Goal: Transaction & Acquisition: Purchase product/service

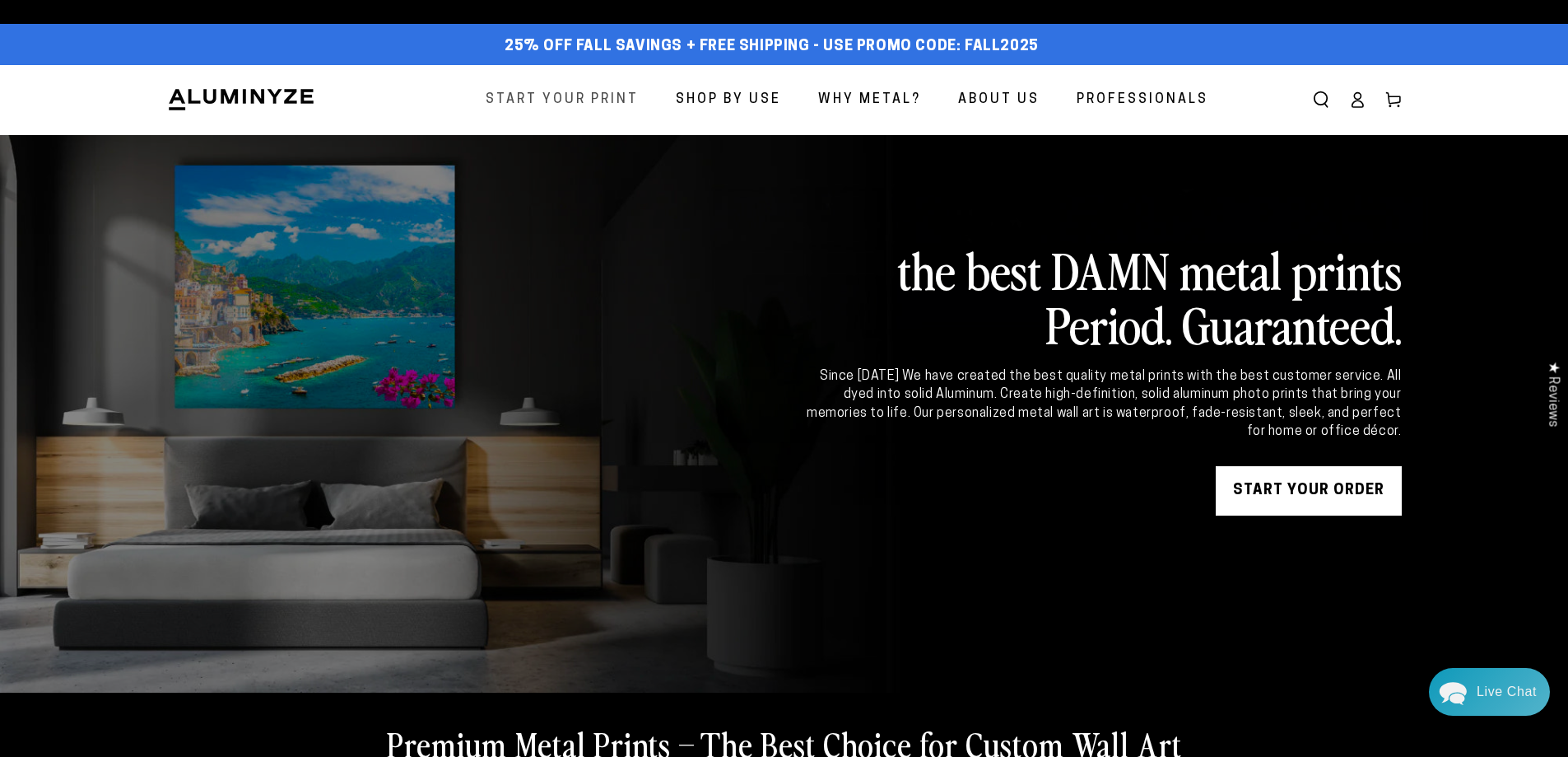
click at [637, 98] on span "Start Your Print" at bounding box center [562, 100] width 153 height 24
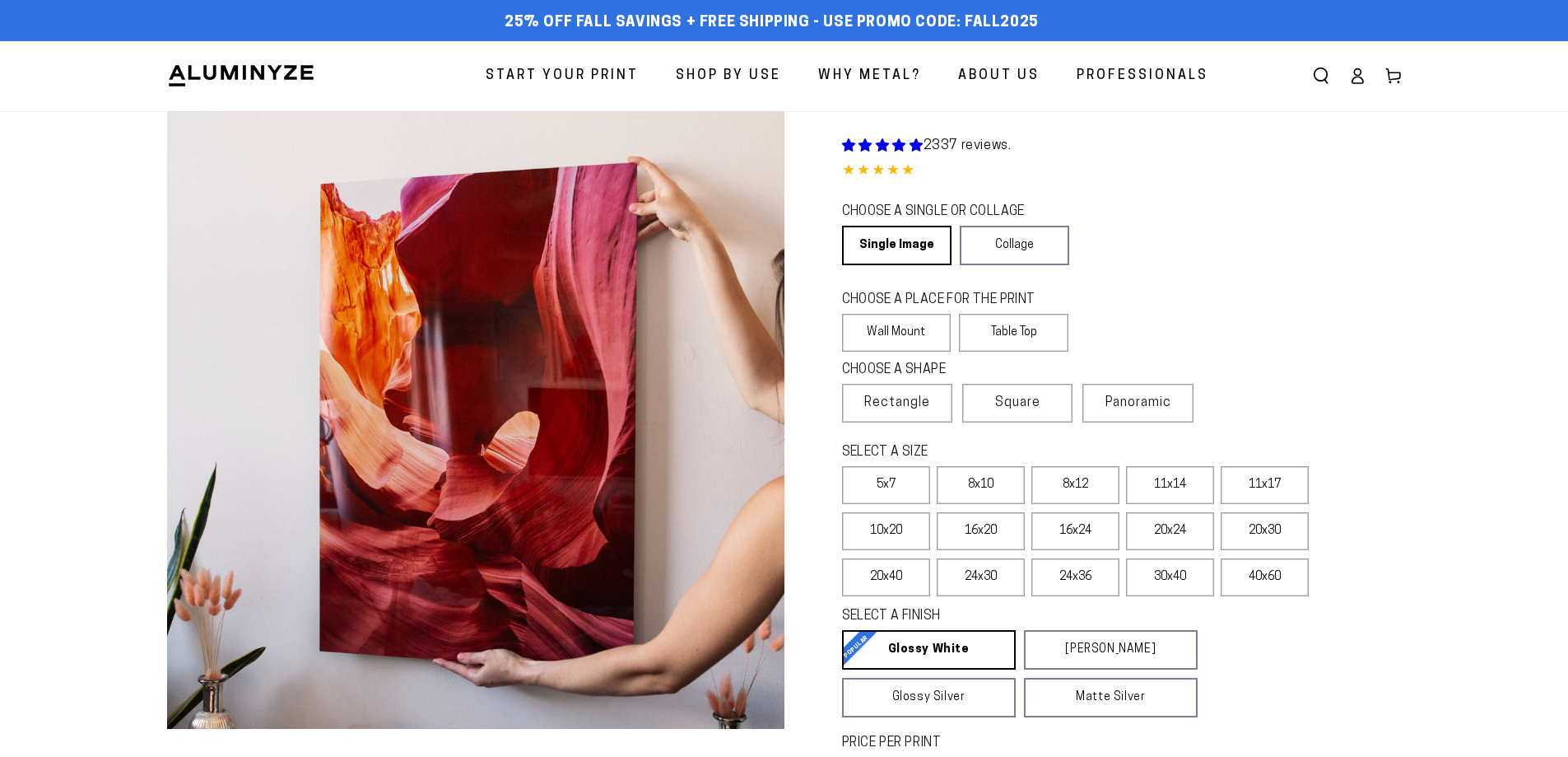
select select "**********"
click at [1193, 264] on div "CHOOSE A SINGLE OR COLLAGE Learn more Single Image Collage" at bounding box center [1122, 236] width 560 height 71
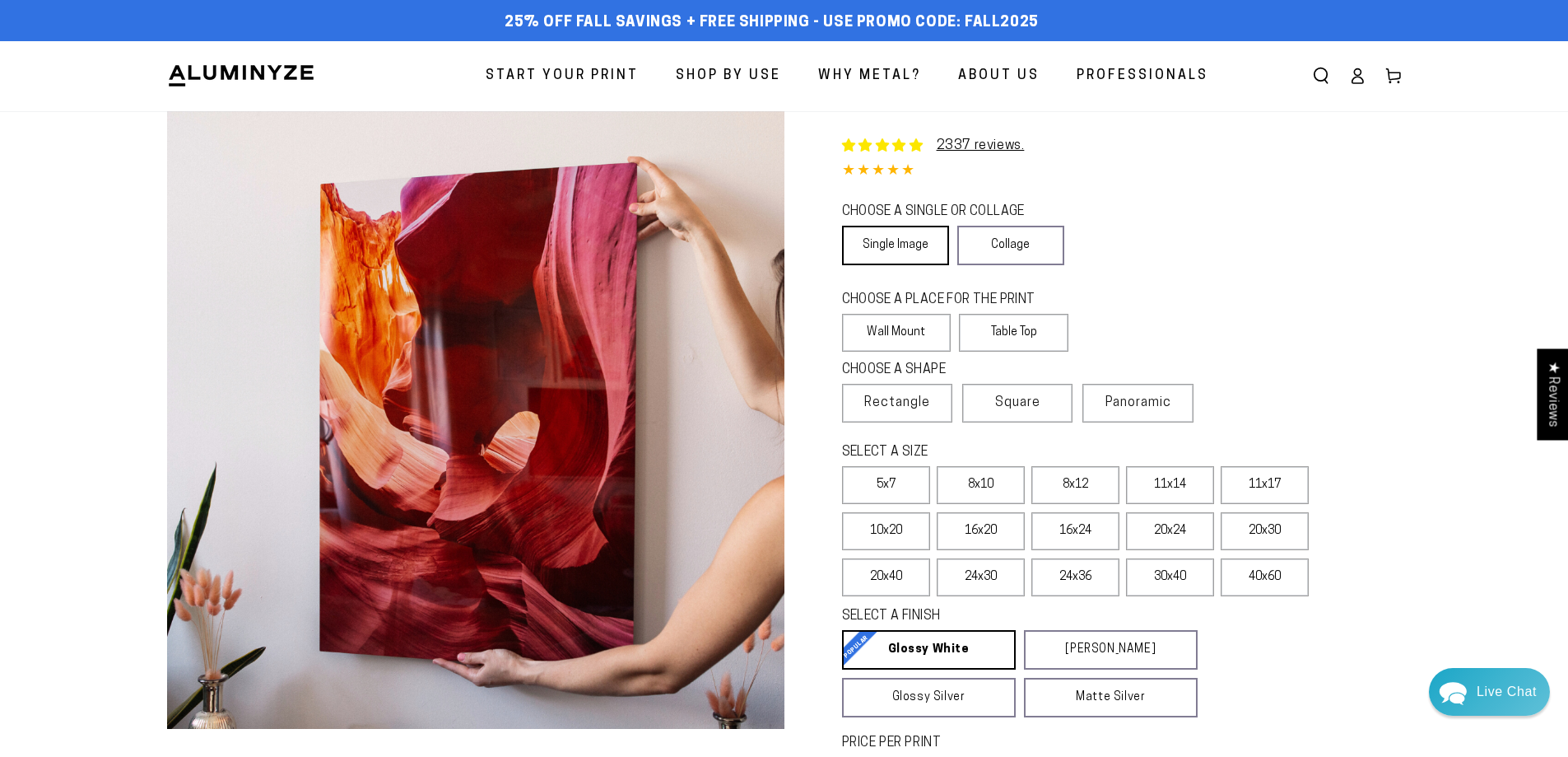
click at [933, 245] on link "Single Image" at bounding box center [895, 246] width 107 height 40
click at [912, 408] on span "Rectangle" at bounding box center [897, 403] width 66 height 20
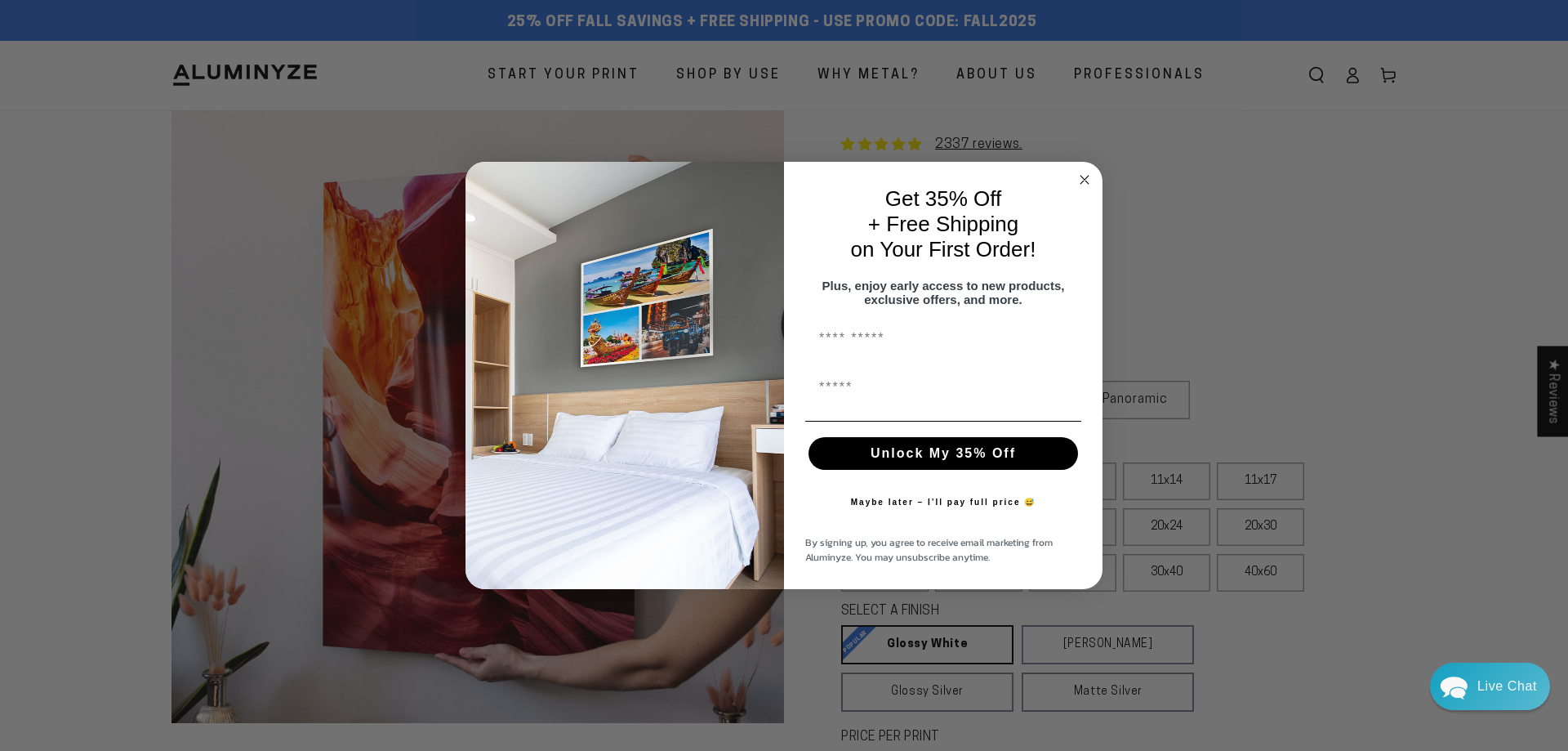
click at [1084, 176] on icon "Close dialog" at bounding box center [1084, 180] width 8 height 8
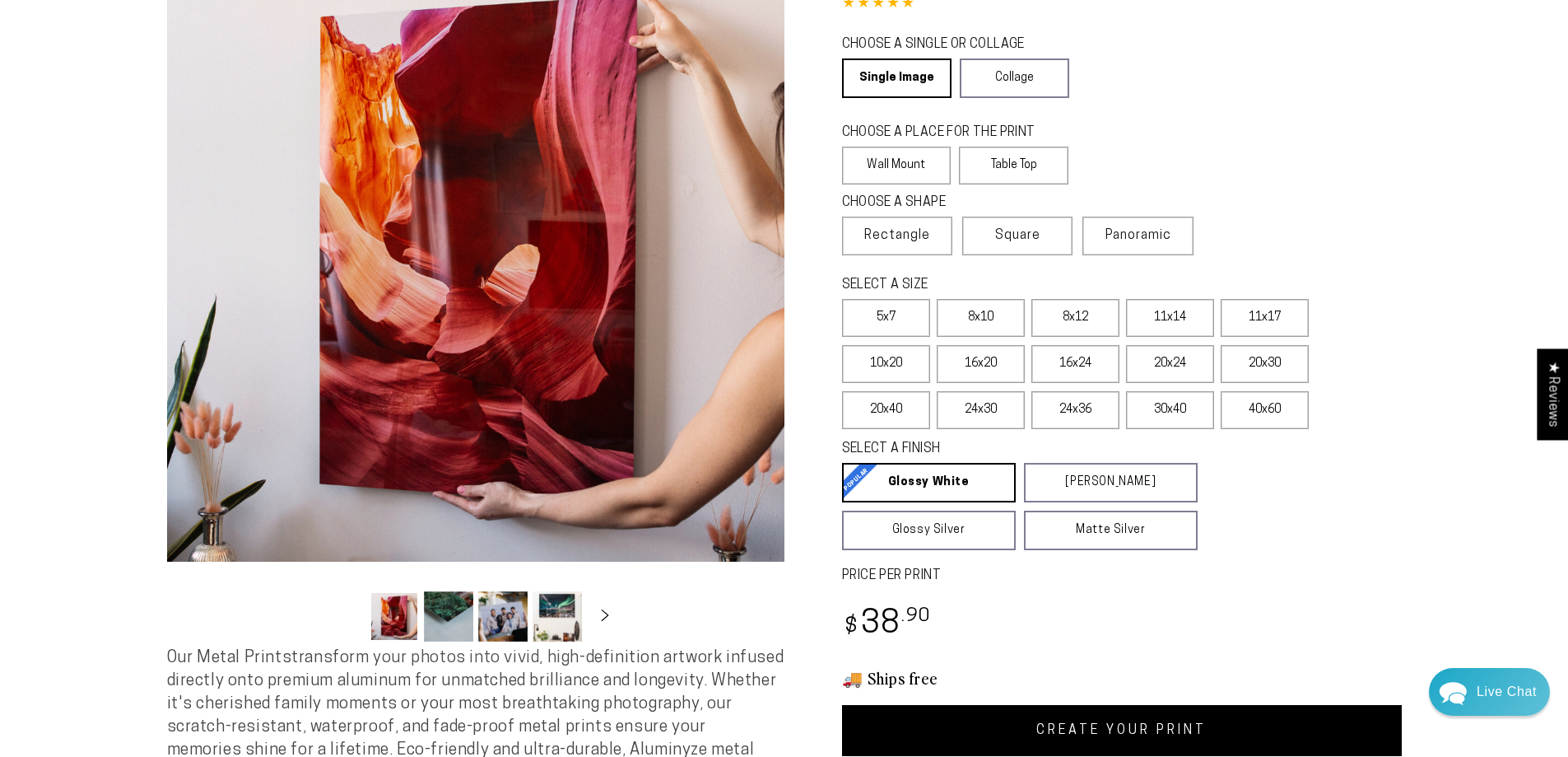
scroll to position [165, 0]
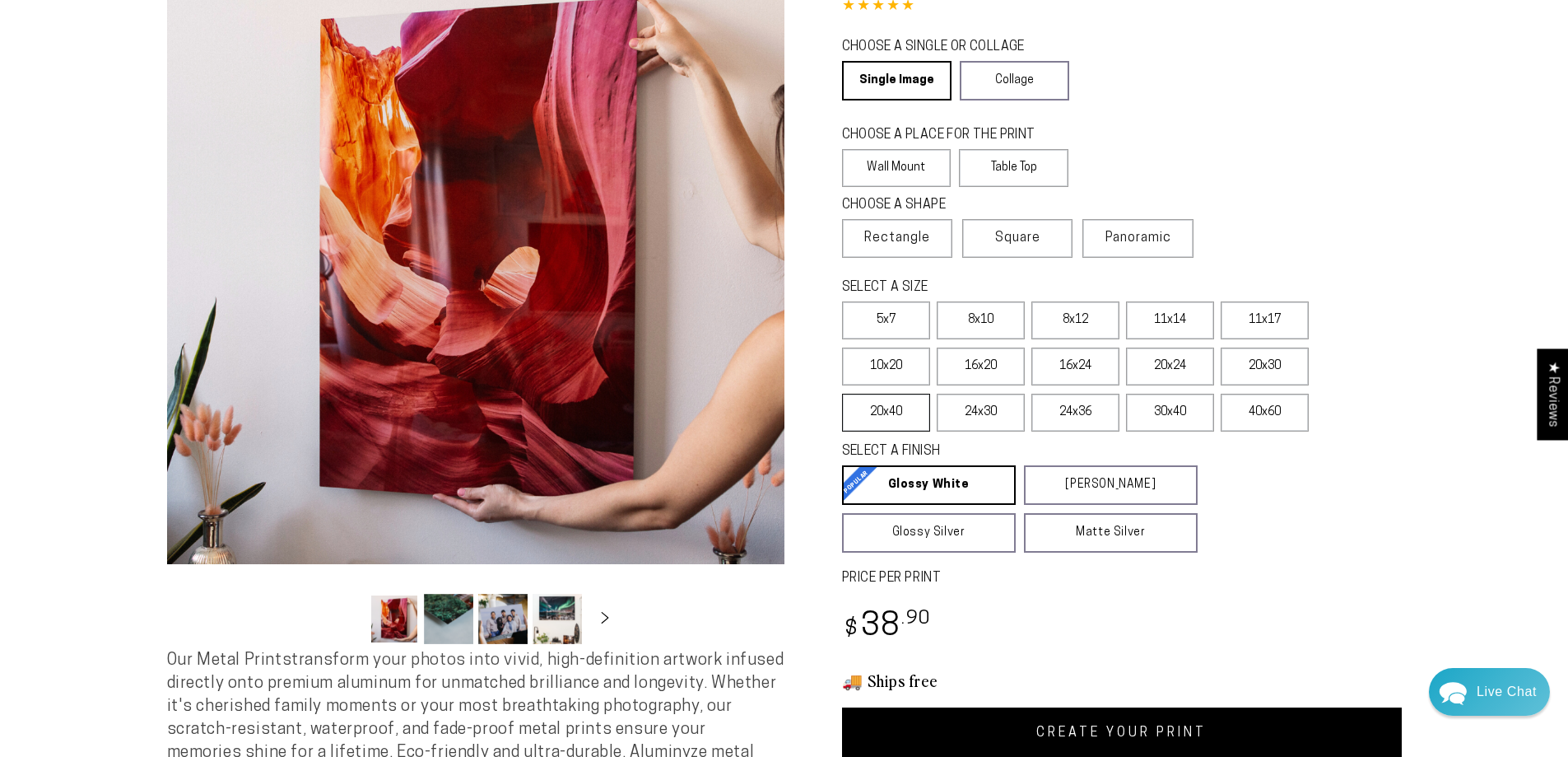
click at [918, 407] on label "20x40" at bounding box center [886, 413] width 88 height 38
click at [1242, 175] on div "CHOOSE A PLACE FOR THE PRINT Learn more Wall Mount Table Top" at bounding box center [1122, 159] width 560 height 70
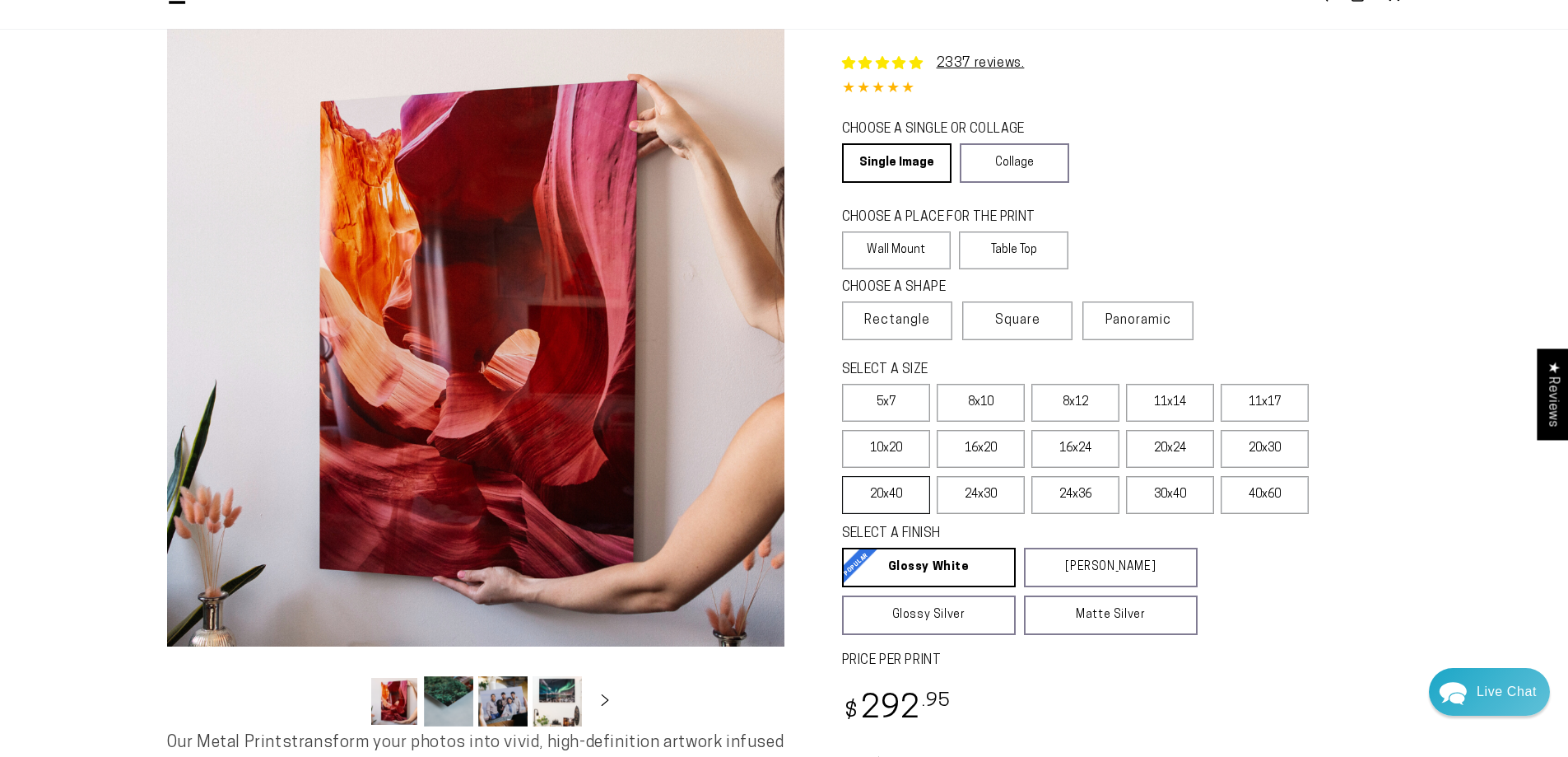
click at [896, 491] on label "20x40" at bounding box center [886, 495] width 88 height 38
click at [1183, 504] on label "30x40" at bounding box center [1170, 495] width 88 height 38
click at [1237, 534] on div "SELECT A FINISH Learn more" at bounding box center [1105, 536] width 527 height 23
drag, startPoint x: 886, startPoint y: 709, endPoint x: 845, endPoint y: 710, distance: 41.0
click at [845, 710] on div "Regular price $ 415 .95 Regular price Sale price $ 415 .95" at bounding box center [1122, 711] width 560 height 48
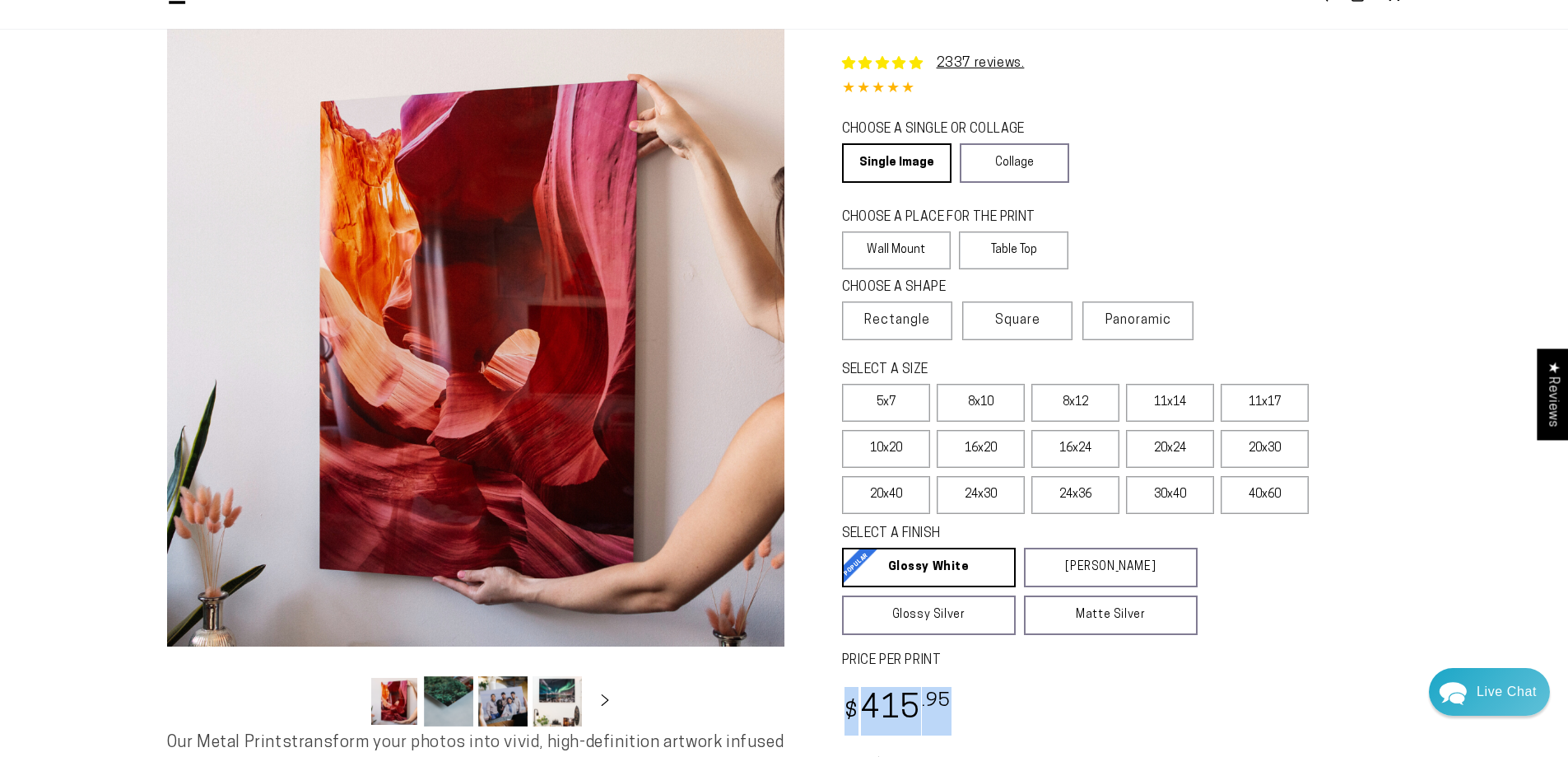
click at [845, 710] on span "$" at bounding box center [851, 712] width 14 height 22
drag, startPoint x: 840, startPoint y: 719, endPoint x: 982, endPoint y: 715, distance: 142.1
click at [982, 715] on div "2337 reviews. Single Product 4.85 / 5.0 (2270) 2270 total reviews CHOOSE A SING…" at bounding box center [1093, 435] width 617 height 812
click at [980, 715] on div "Regular price $ 415 .95 Regular price Sale price $ 415 .95" at bounding box center [1122, 711] width 560 height 48
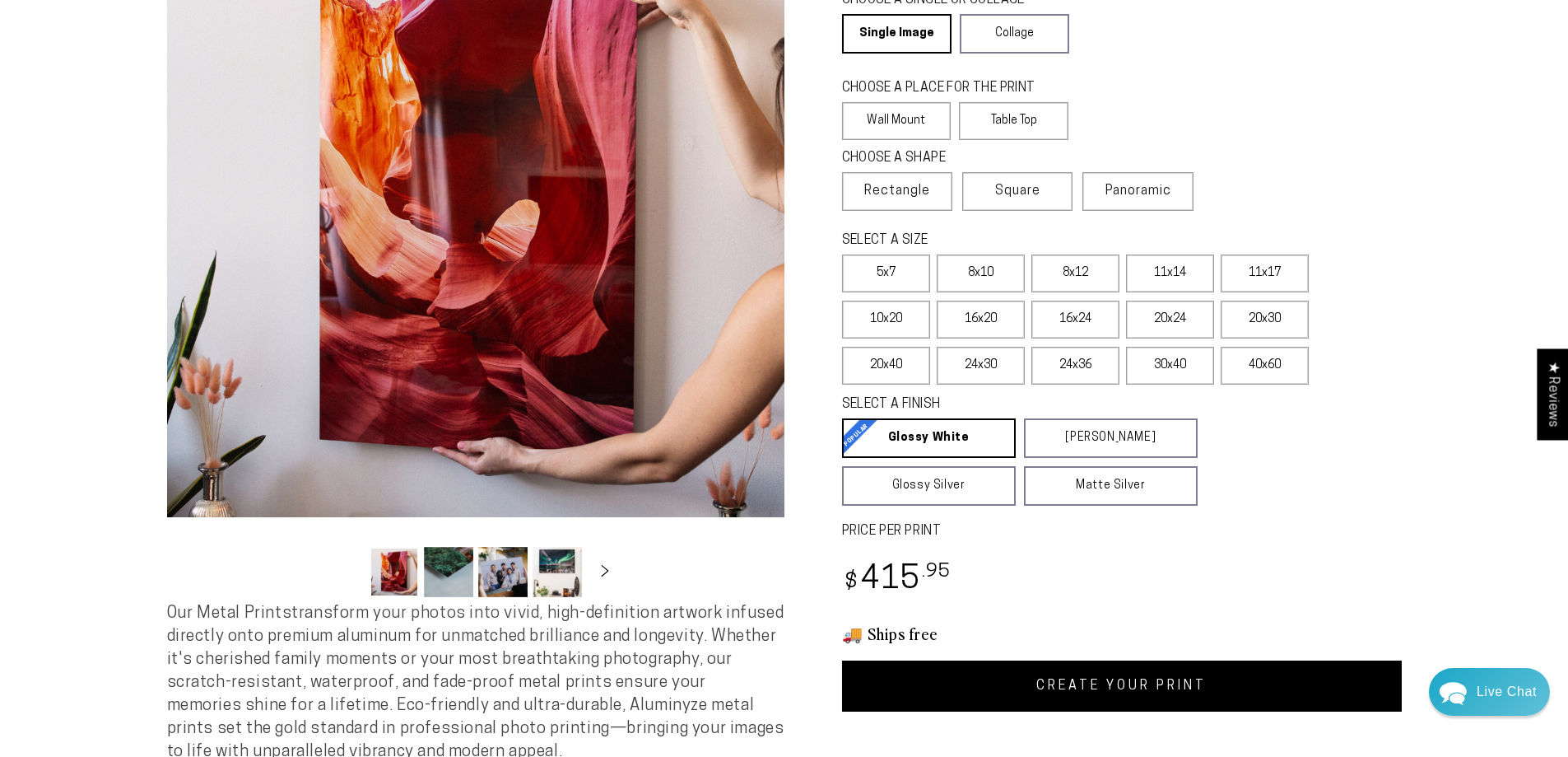
scroll to position [247, 0]
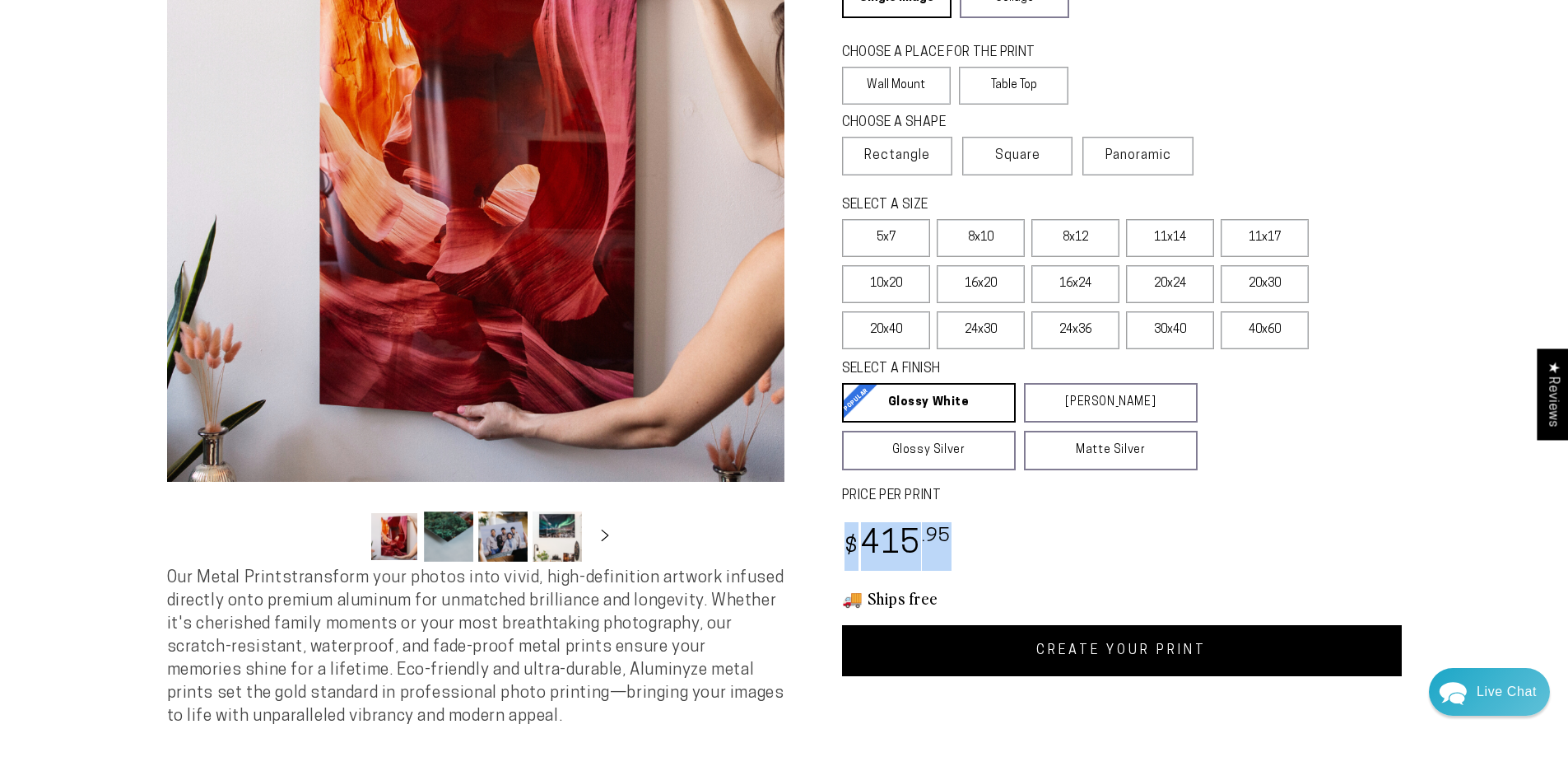
drag, startPoint x: 961, startPoint y: 538, endPoint x: 791, endPoint y: 545, distance: 170.1
click at [791, 545] on div "2337 reviews. Single Product 4.85 / 5.0 (2270) 2270 total reviews CHOOSE A SING…" at bounding box center [1093, 269] width 617 height 812
click at [499, 556] on button "Load image 3 in gallery view" at bounding box center [502, 537] width 49 height 50
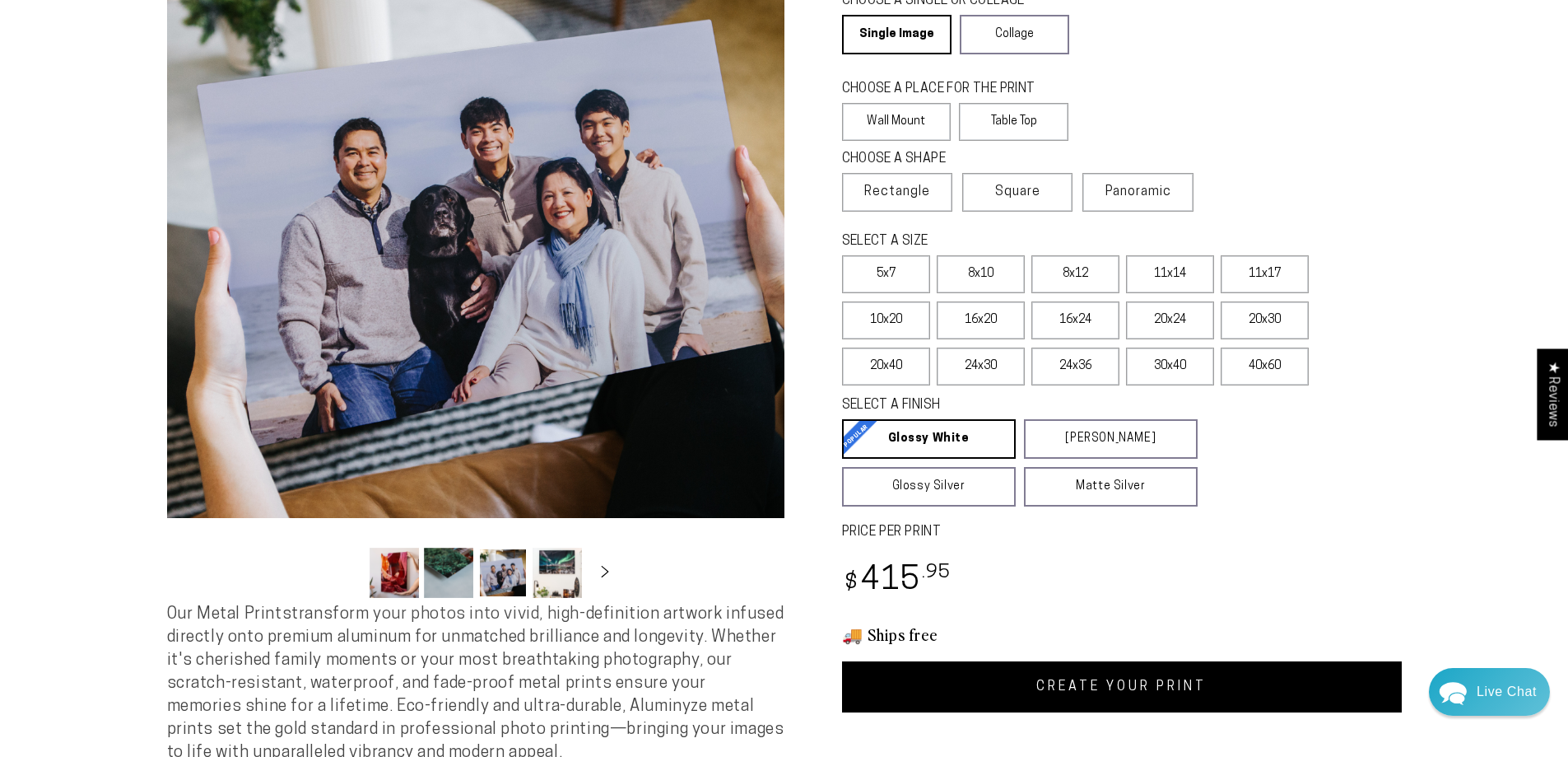
scroll to position [165, 0]
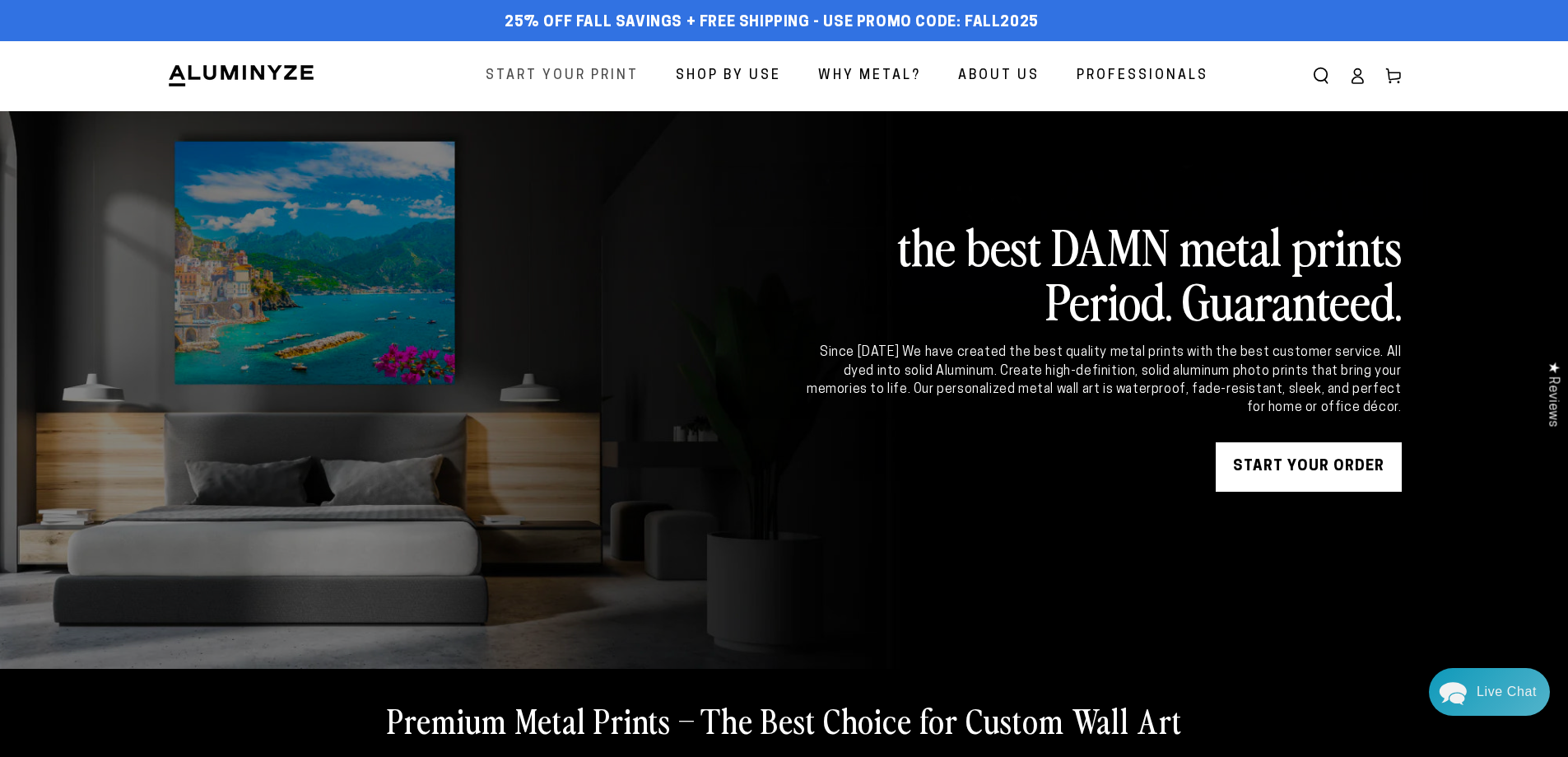
click at [603, 75] on span "Start Your Print" at bounding box center [562, 76] width 153 height 24
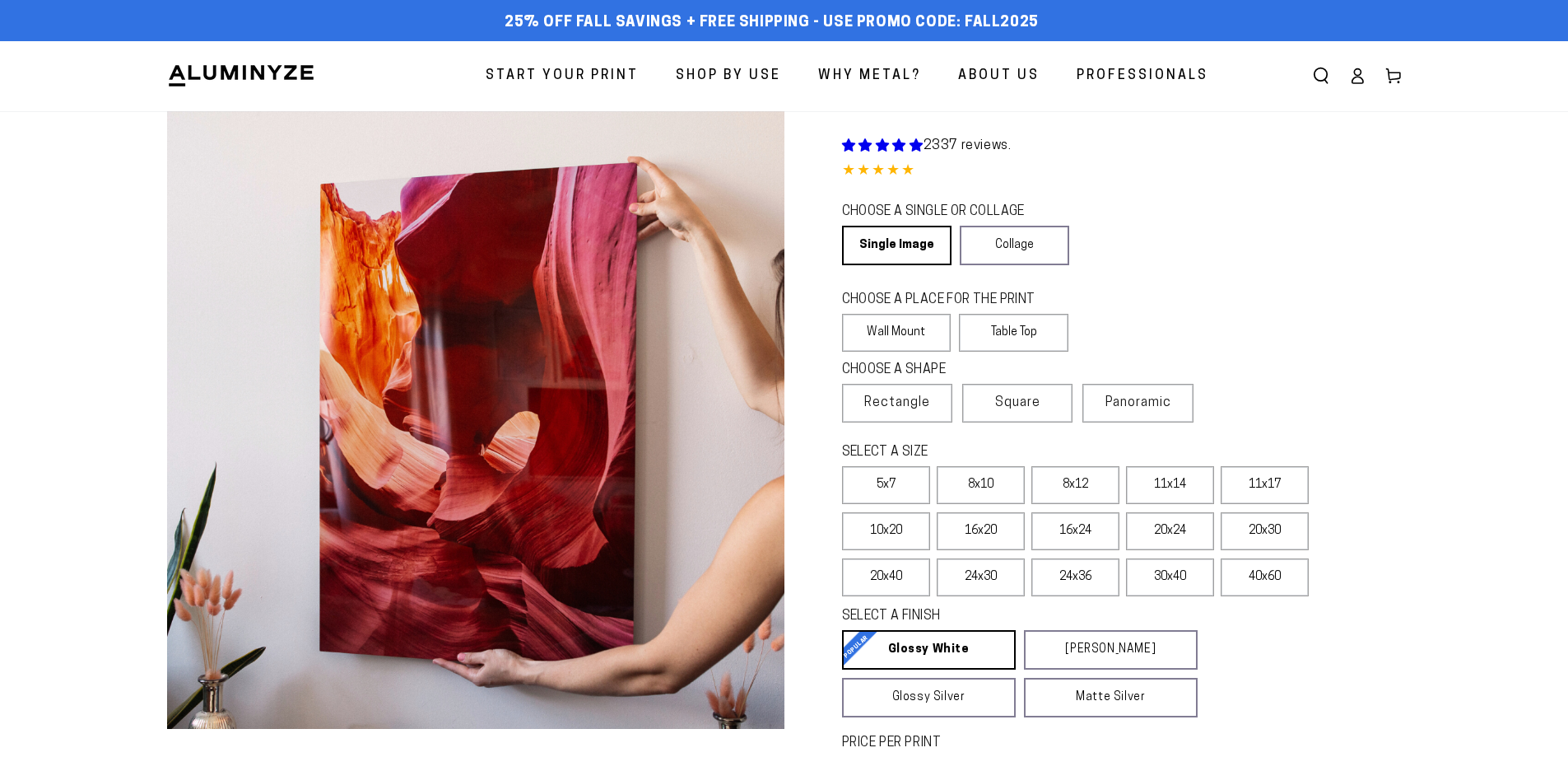
select select "**********"
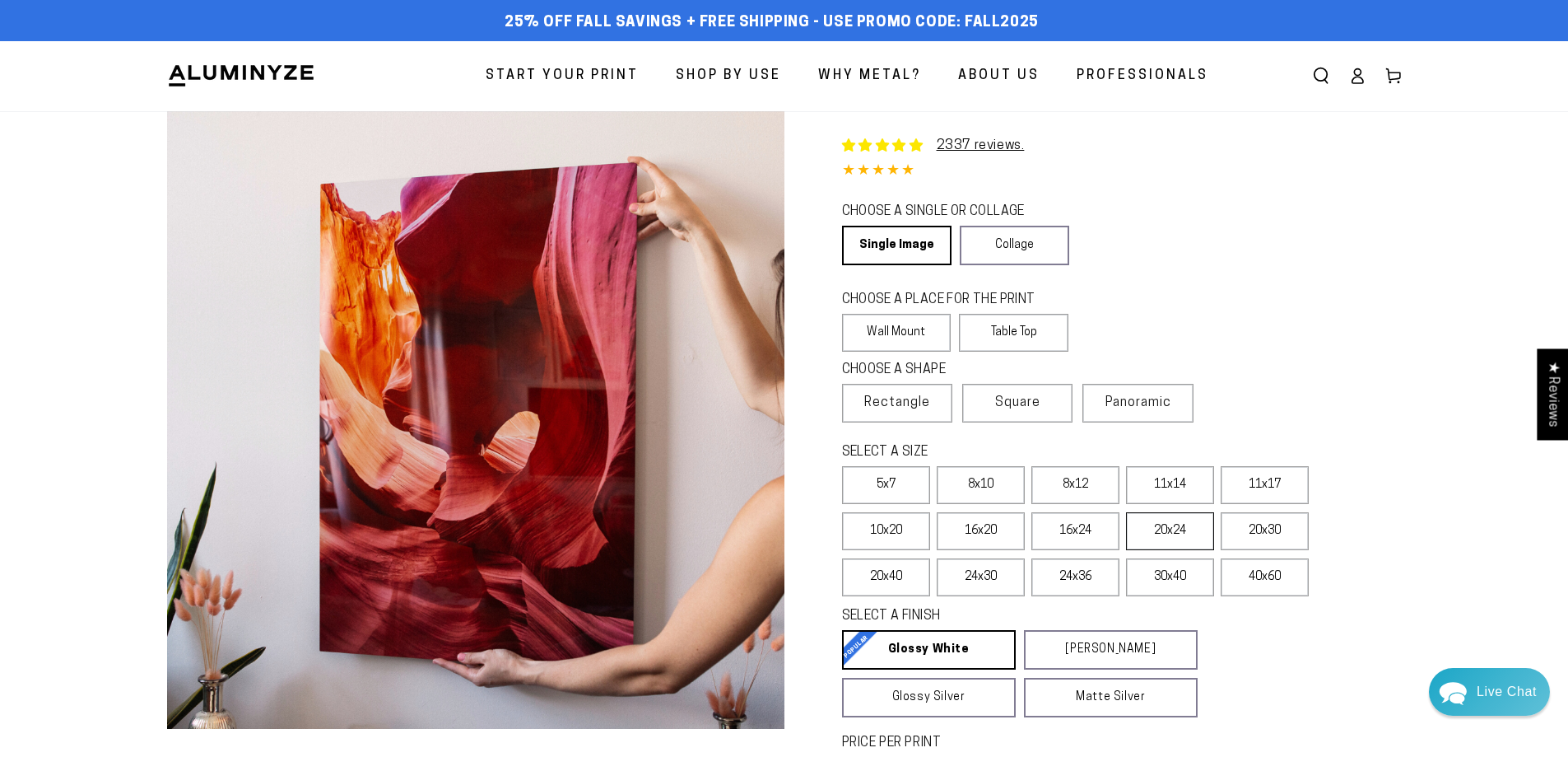
click at [1154, 531] on label "20x24" at bounding box center [1170, 532] width 88 height 38
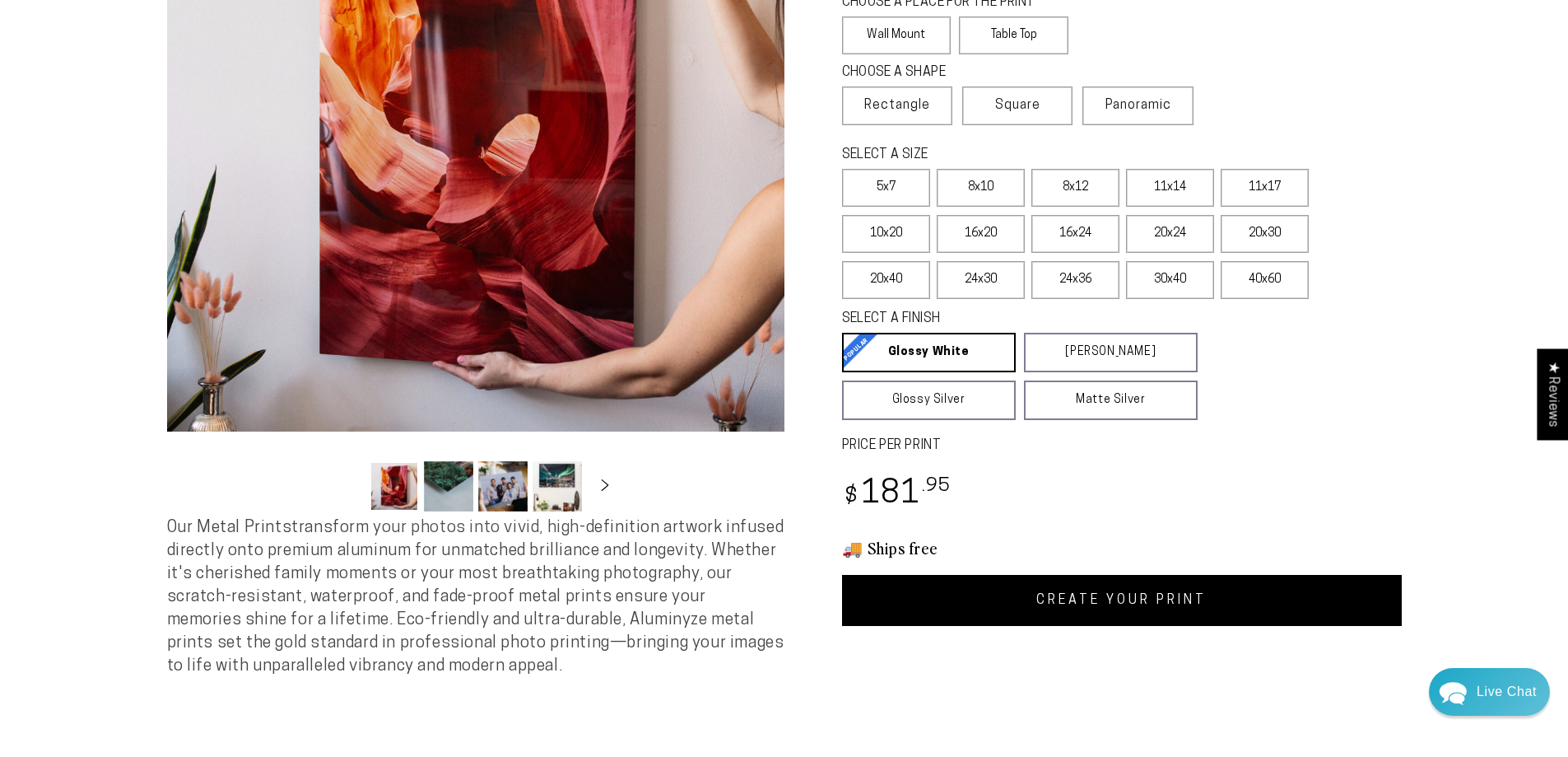
scroll to position [329, 0]
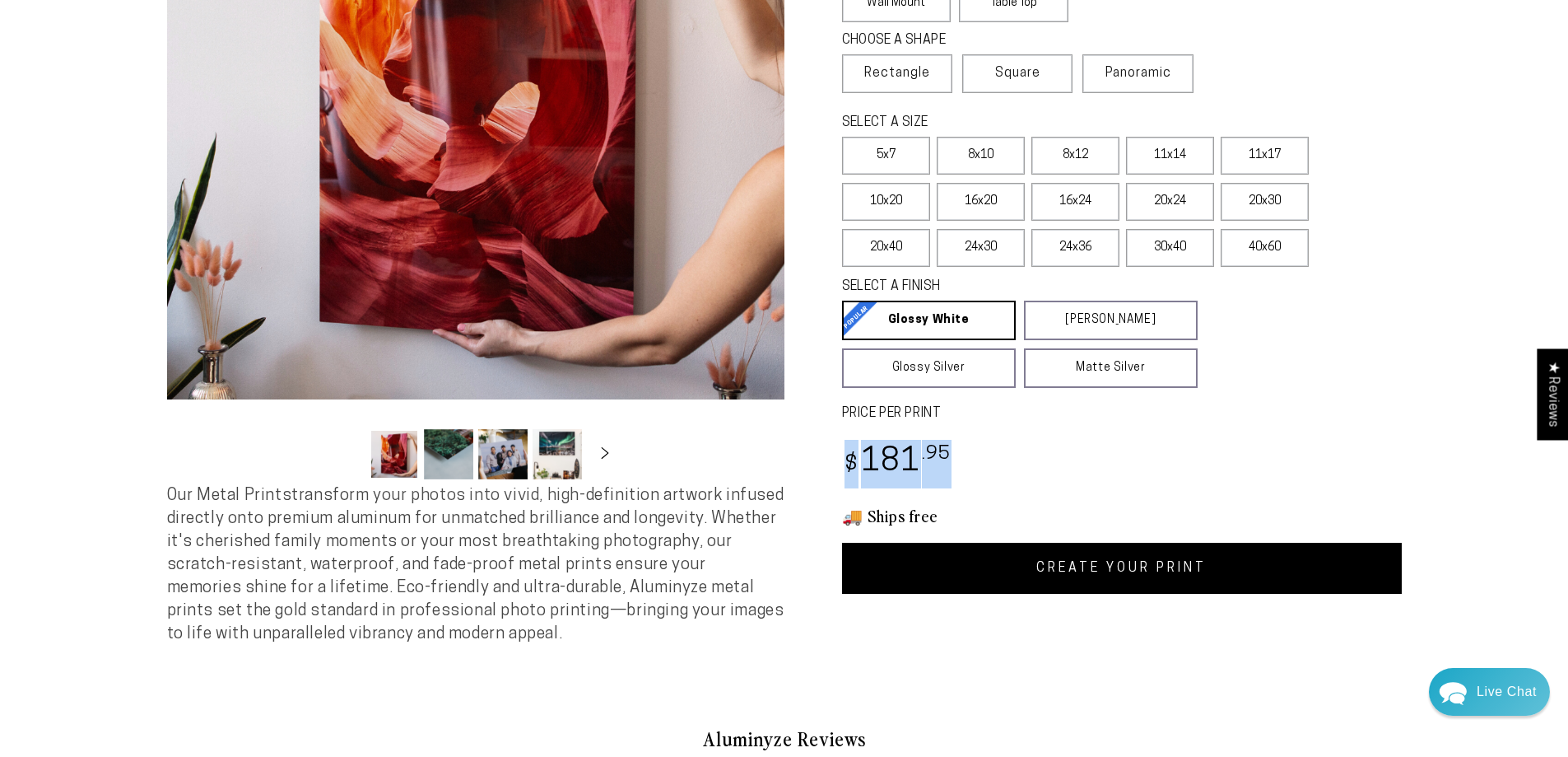
drag, startPoint x: 971, startPoint y: 451, endPoint x: 835, endPoint y: 456, distance: 136.1
click at [835, 456] on div "2337 reviews. Single Product 4.85 / 5.0 (2270) 2270 total reviews CHOOSE A SING…" at bounding box center [1093, 187] width 617 height 812
drag, startPoint x: 947, startPoint y: 466, endPoint x: 909, endPoint y: 460, distance: 38.5
click at [909, 460] on bdi "$ 181 .95" at bounding box center [897, 462] width 110 height 32
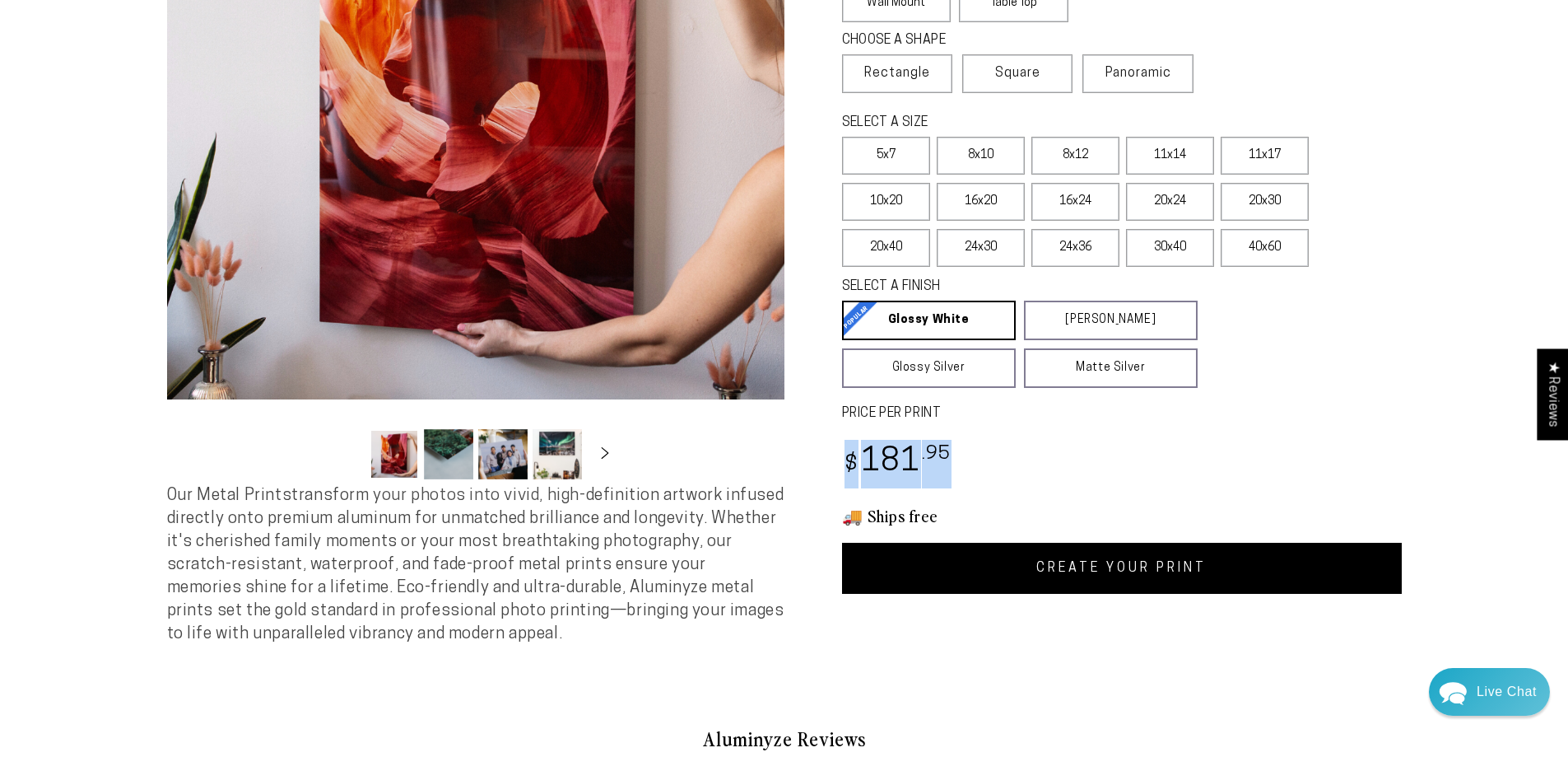
drag, startPoint x: 971, startPoint y: 465, endPoint x: 821, endPoint y: 466, distance: 150.0
click at [821, 466] on div "2337 reviews. Single Product 4.85 / 5.0 (2270) 2270 total reviews CHOOSE A SING…" at bounding box center [1093, 187] width 617 height 812
drag, startPoint x: 849, startPoint y: 469, endPoint x: 863, endPoint y: 469, distance: 14.0
click at [863, 469] on bdi "$ 181 .95" at bounding box center [897, 462] width 110 height 32
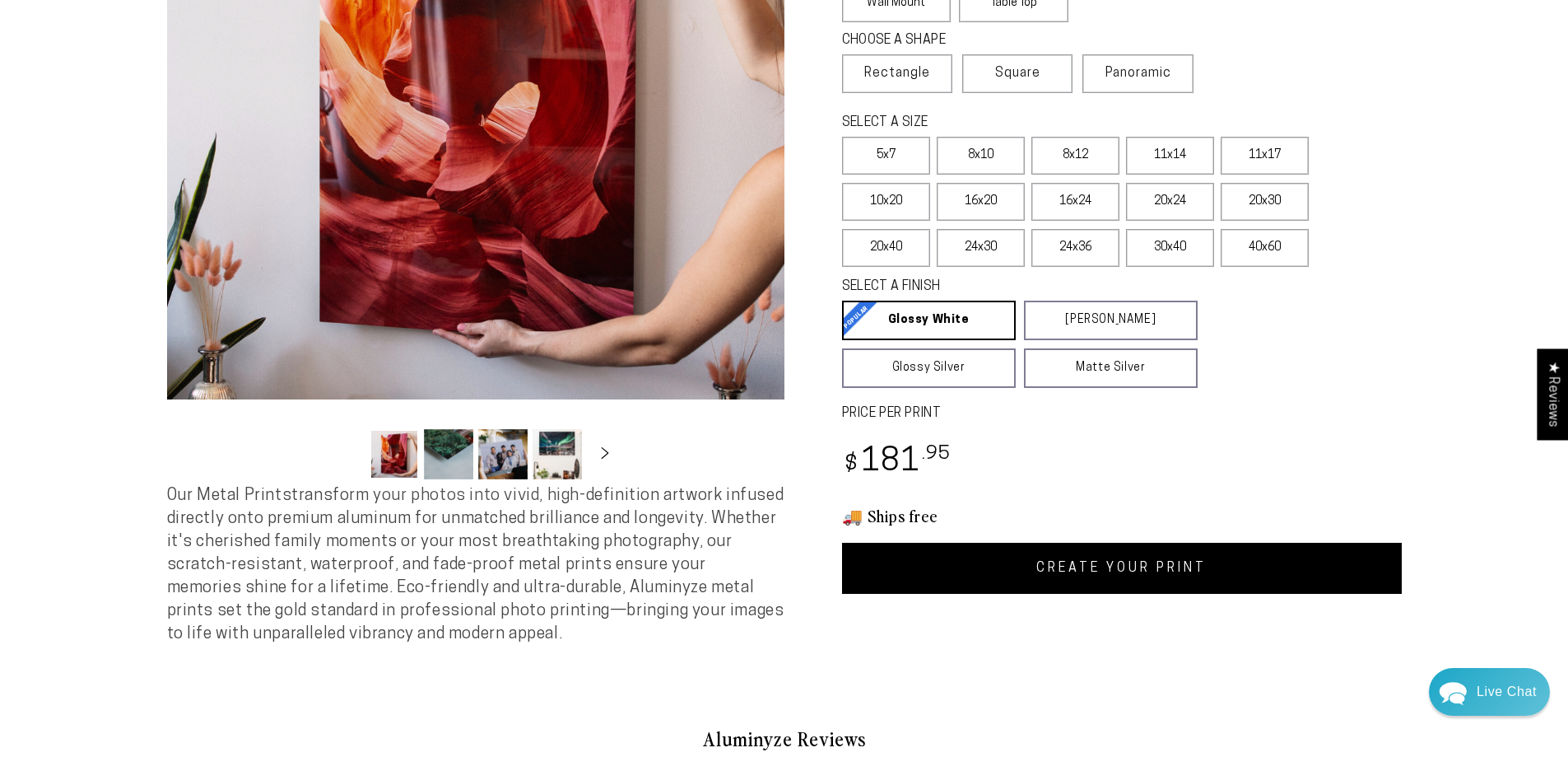
click at [863, 469] on bdi "$ 181 .95" at bounding box center [897, 462] width 110 height 32
drag, startPoint x: 854, startPoint y: 474, endPoint x: 825, endPoint y: 475, distance: 29.0
click at [825, 475] on div "2337 reviews. Single Product 4.85 / 5.0 (2270) 2270 total reviews CHOOSE A SING…" at bounding box center [1093, 187] width 617 height 812
click at [824, 475] on div "2337 reviews. Single Product 4.85 / 5.0 (2270) 2270 total reviews CHOOSE A SING…" at bounding box center [1093, 187] width 617 height 812
click at [501, 454] on button "Load image 3 in gallery view" at bounding box center [502, 454] width 49 height 50
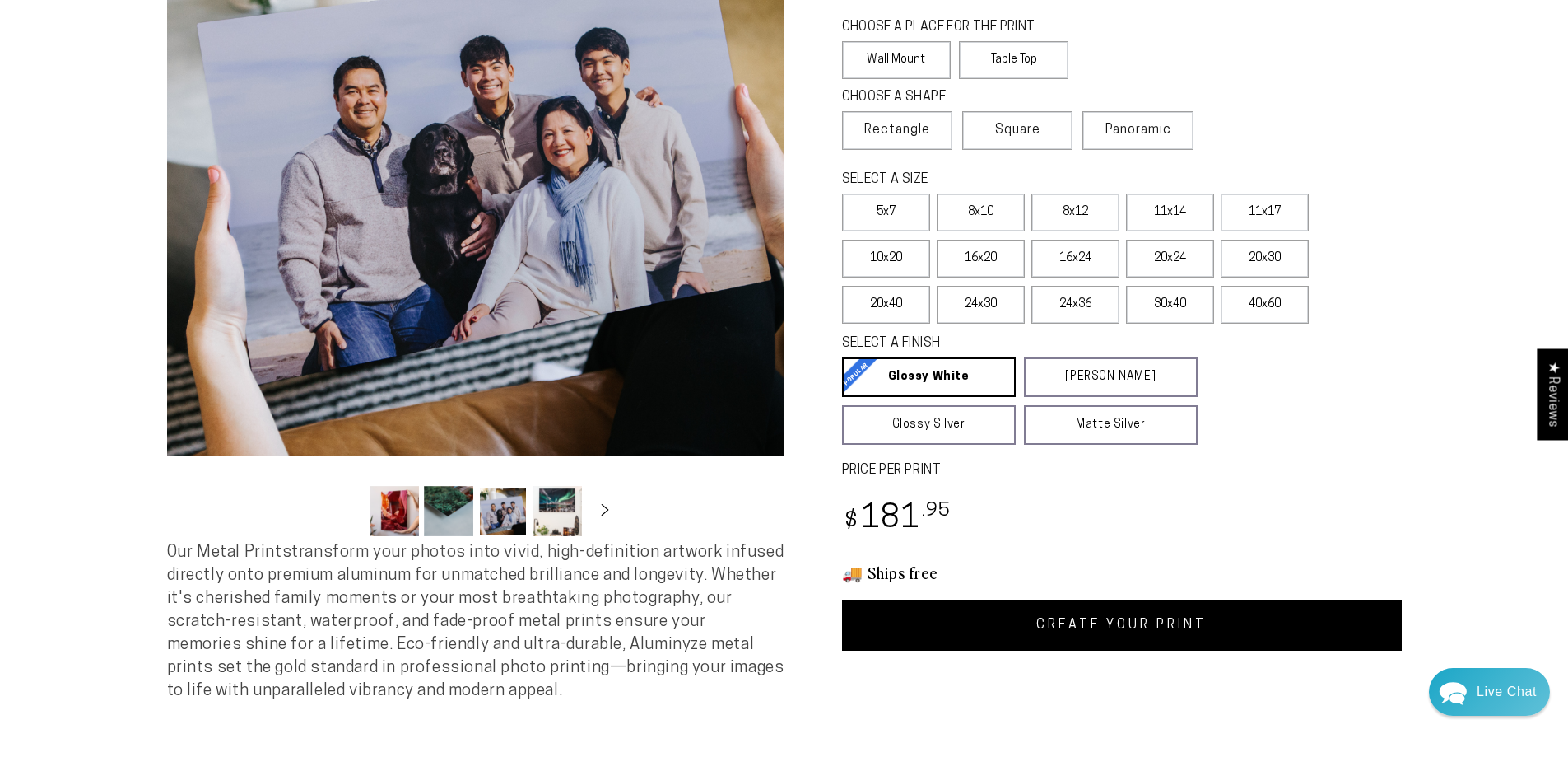
scroll to position [165, 0]
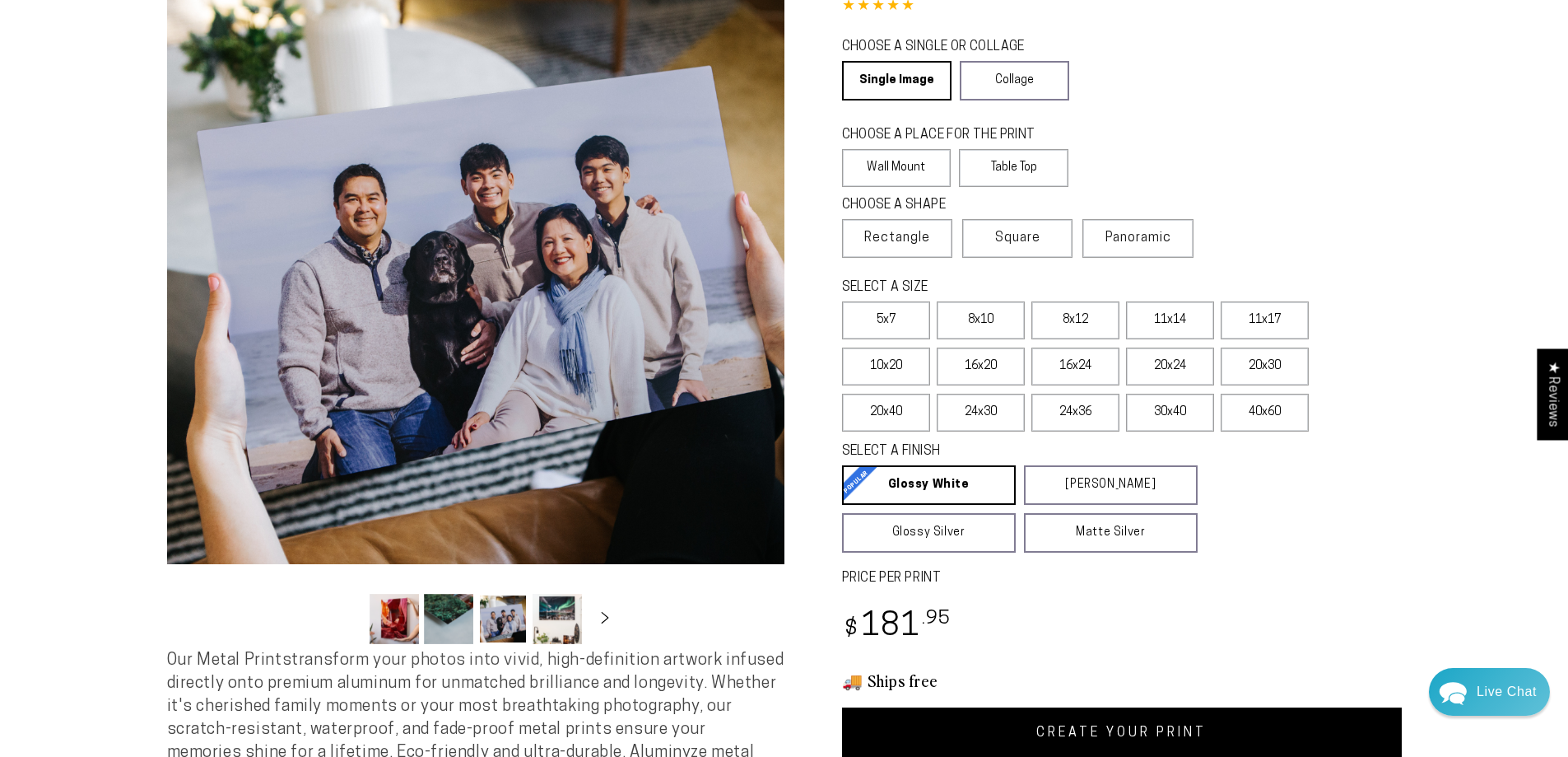
click at [1250, 483] on fieldset "SELECT A FINISH Learn more Glossy White Glossy White Our bright white glossy su…" at bounding box center [1105, 497] width 527 height 111
click at [1239, 454] on div "SELECT A FINISH Learn more" at bounding box center [1105, 454] width 527 height 23
click at [1220, 465] on fieldset "SELECT A FINISH Learn more Glossy White Glossy White Our bright white glossy su…" at bounding box center [1105, 497] width 527 height 111
click at [1193, 246] on label "Panoramic" at bounding box center [1137, 238] width 110 height 39
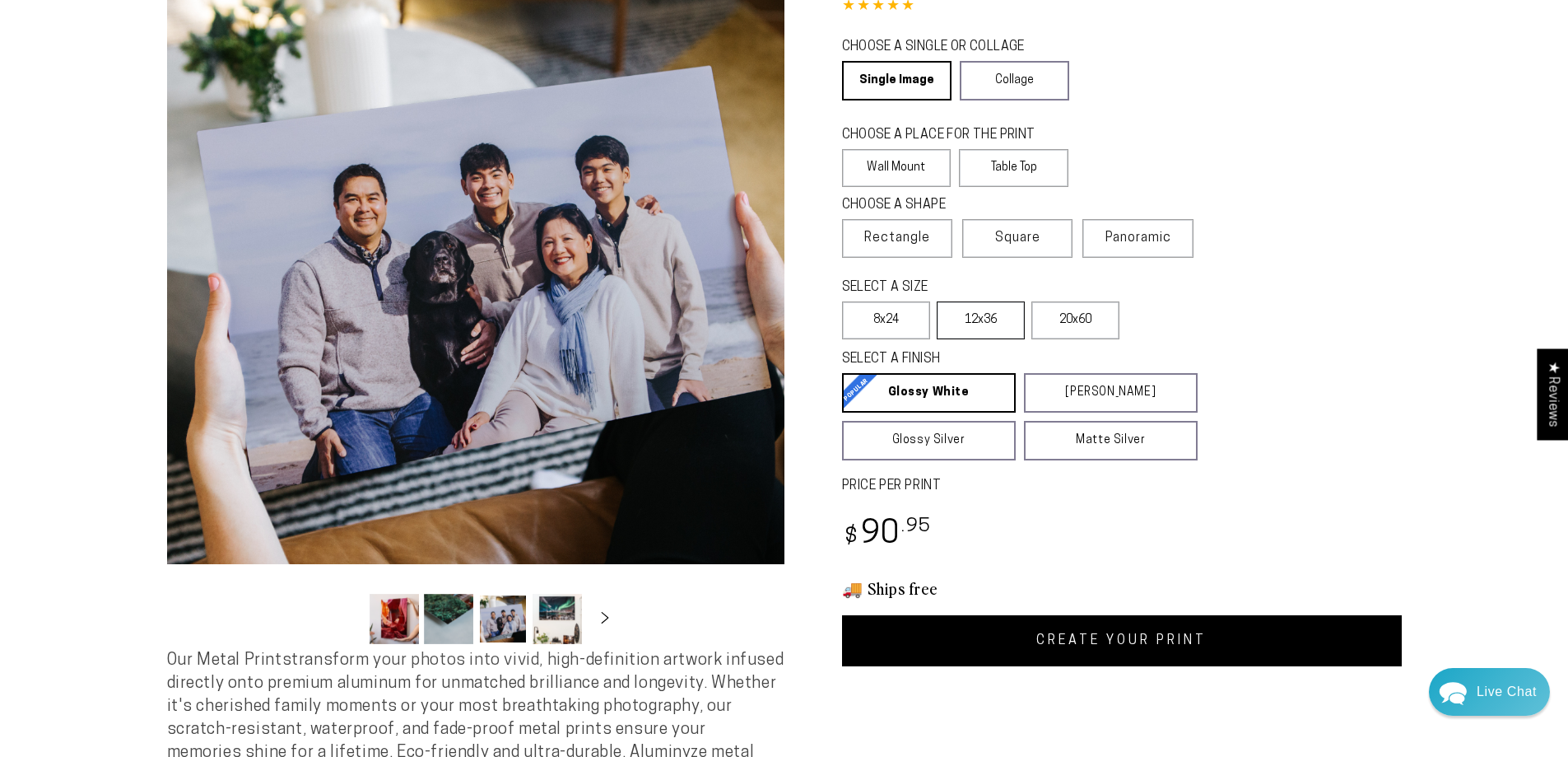
click at [993, 324] on label "12x36" at bounding box center [981, 321] width 88 height 38
click at [1310, 327] on div "SELECT A SIZE Learn more 5x7 8x10" at bounding box center [1122, 312] width 560 height 71
click at [571, 617] on button "Load image 4 in gallery view" at bounding box center [556, 619] width 49 height 50
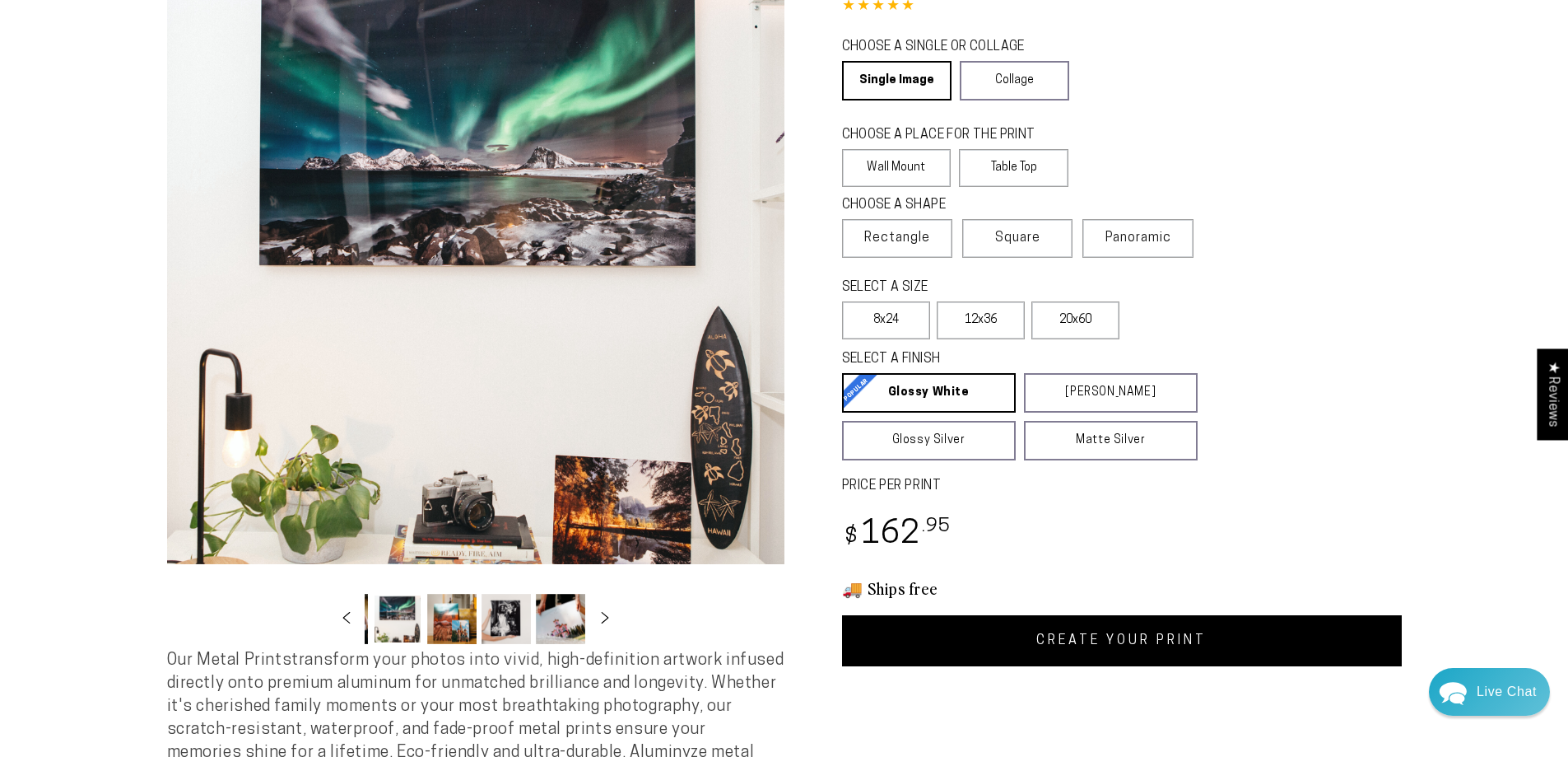
click at [566, 625] on button "Load image 7 in gallery view" at bounding box center [560, 619] width 49 height 50
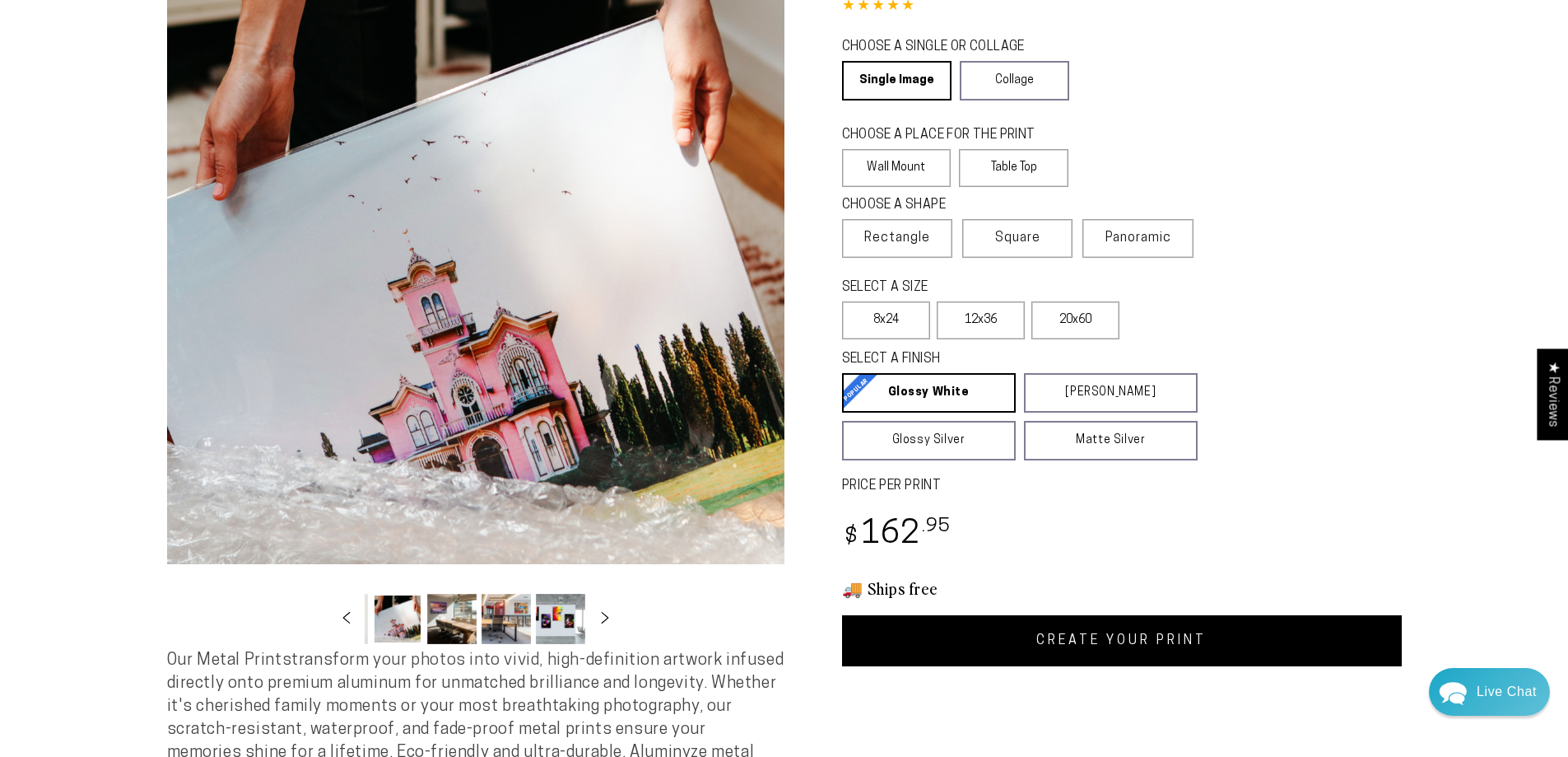
click at [566, 625] on button "Load image 10 in gallery view" at bounding box center [560, 619] width 49 height 50
